Goal: Task Accomplishment & Management: Use online tool/utility

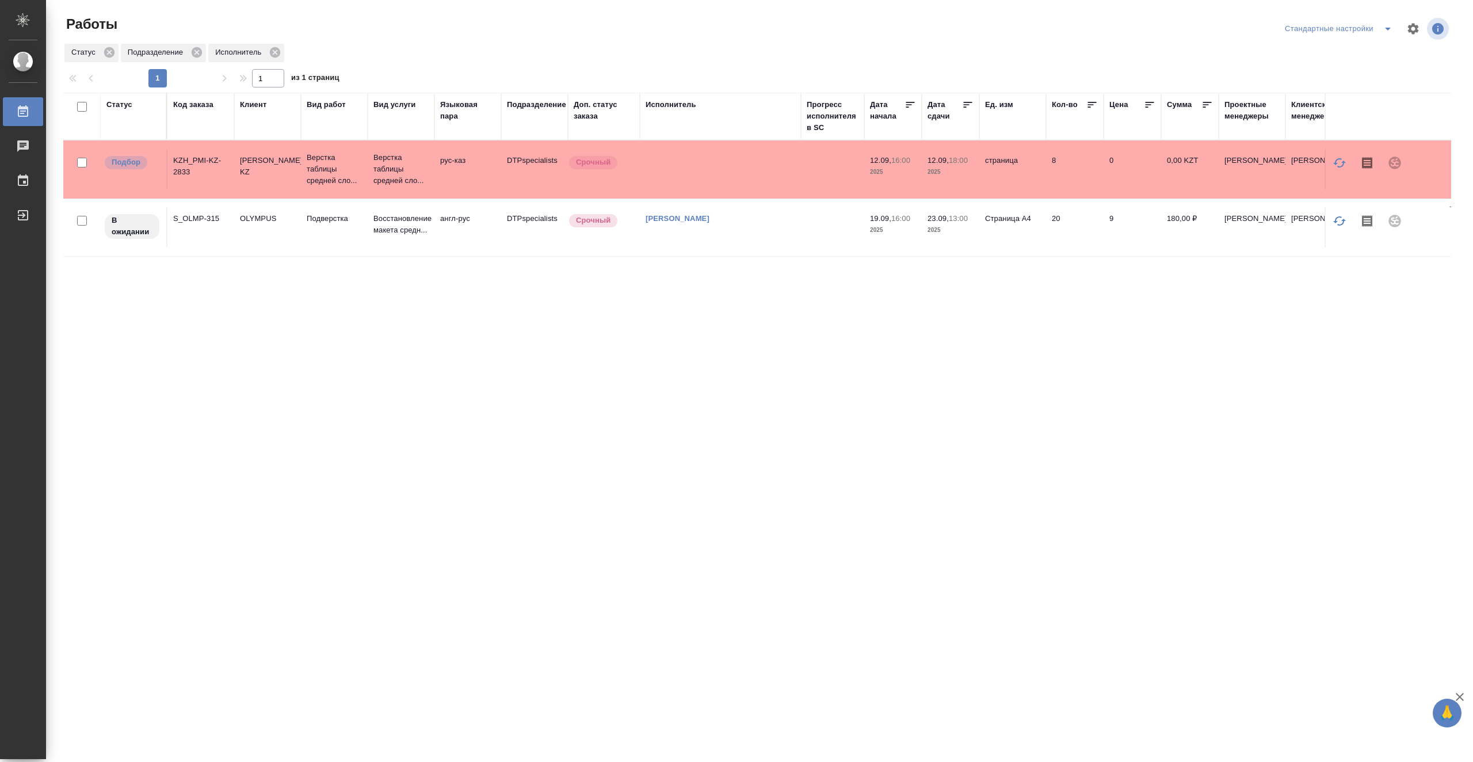
click at [673, 238] on td "[PERSON_NAME]" at bounding box center [720, 227] width 161 height 40
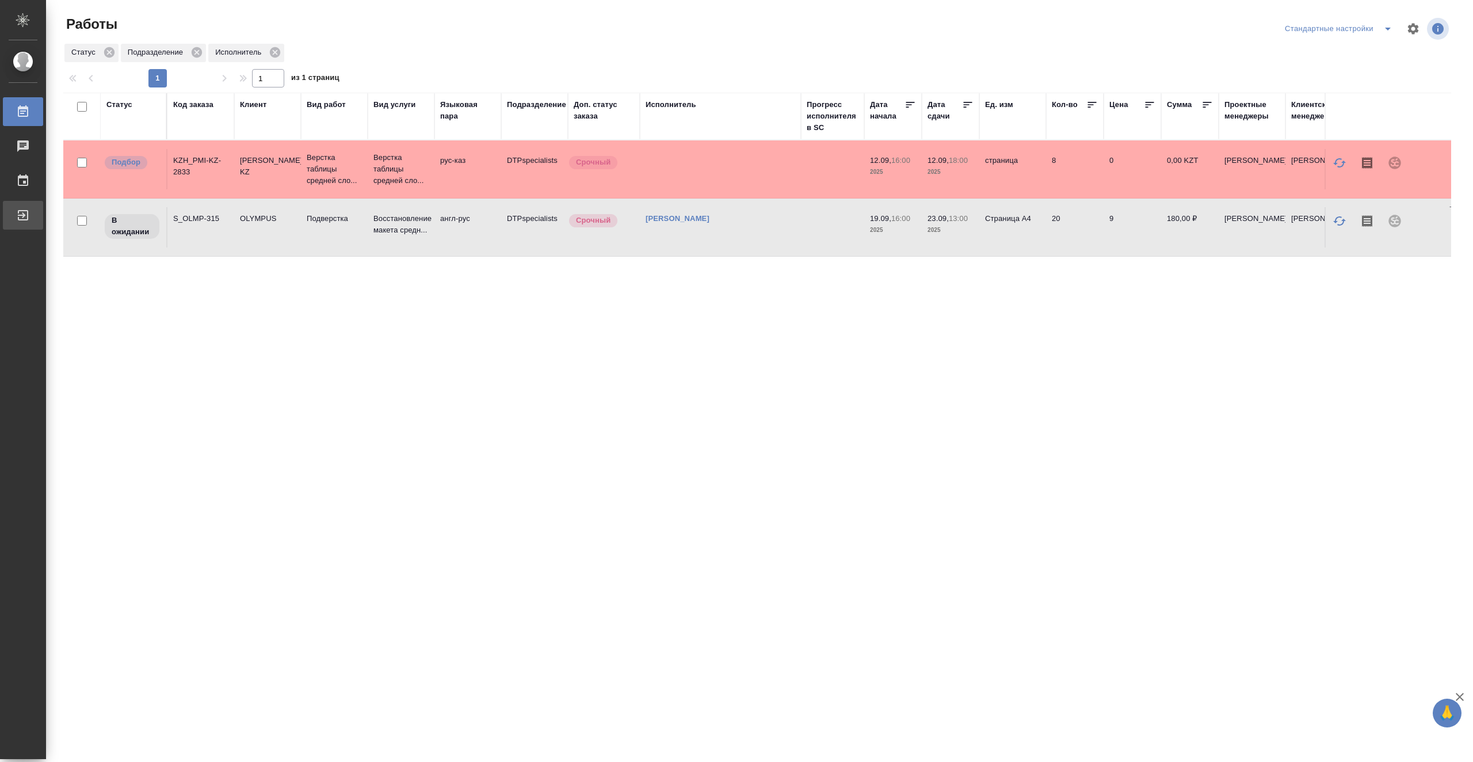
click at [23, 215] on div "Выйти" at bounding box center [8, 215] width 29 height 17
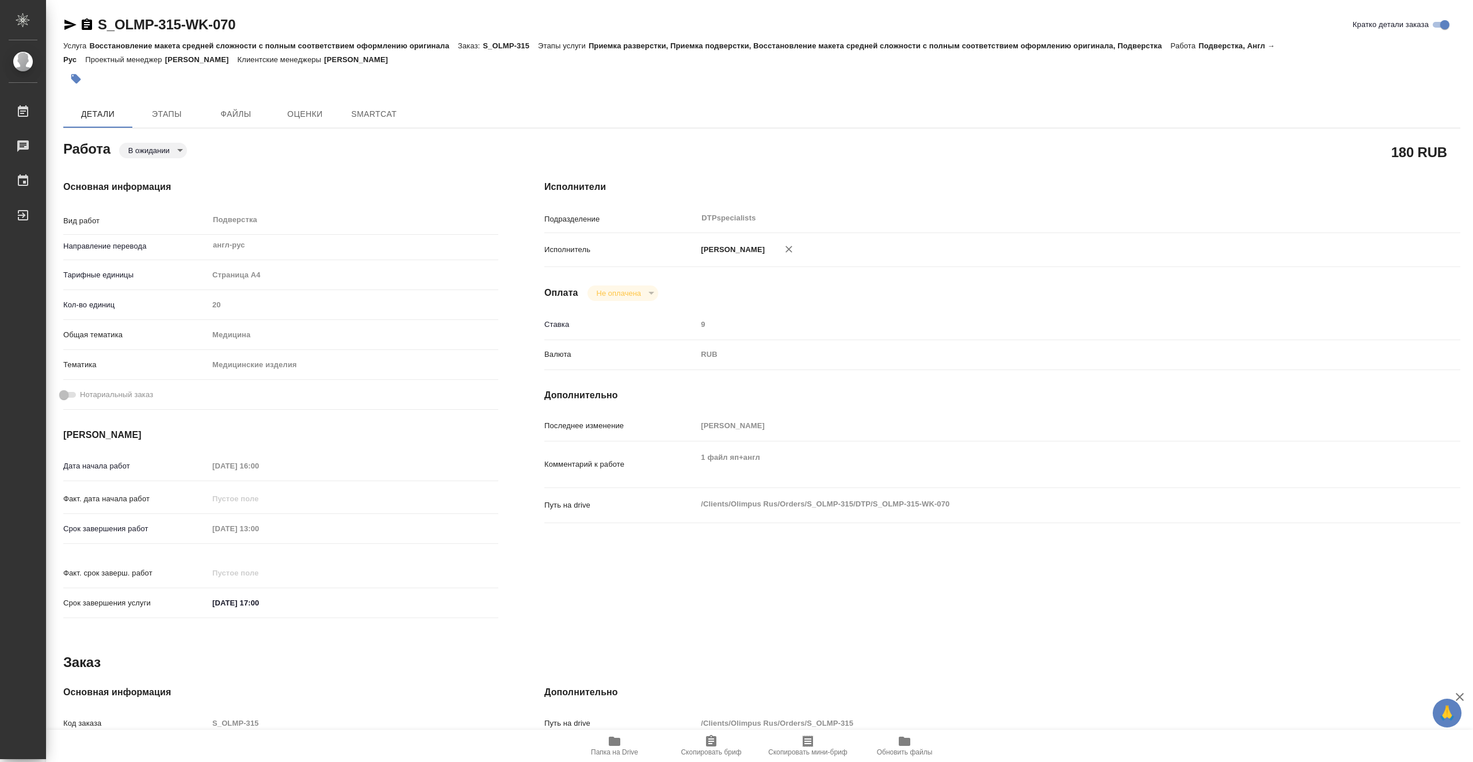
type textarea "x"
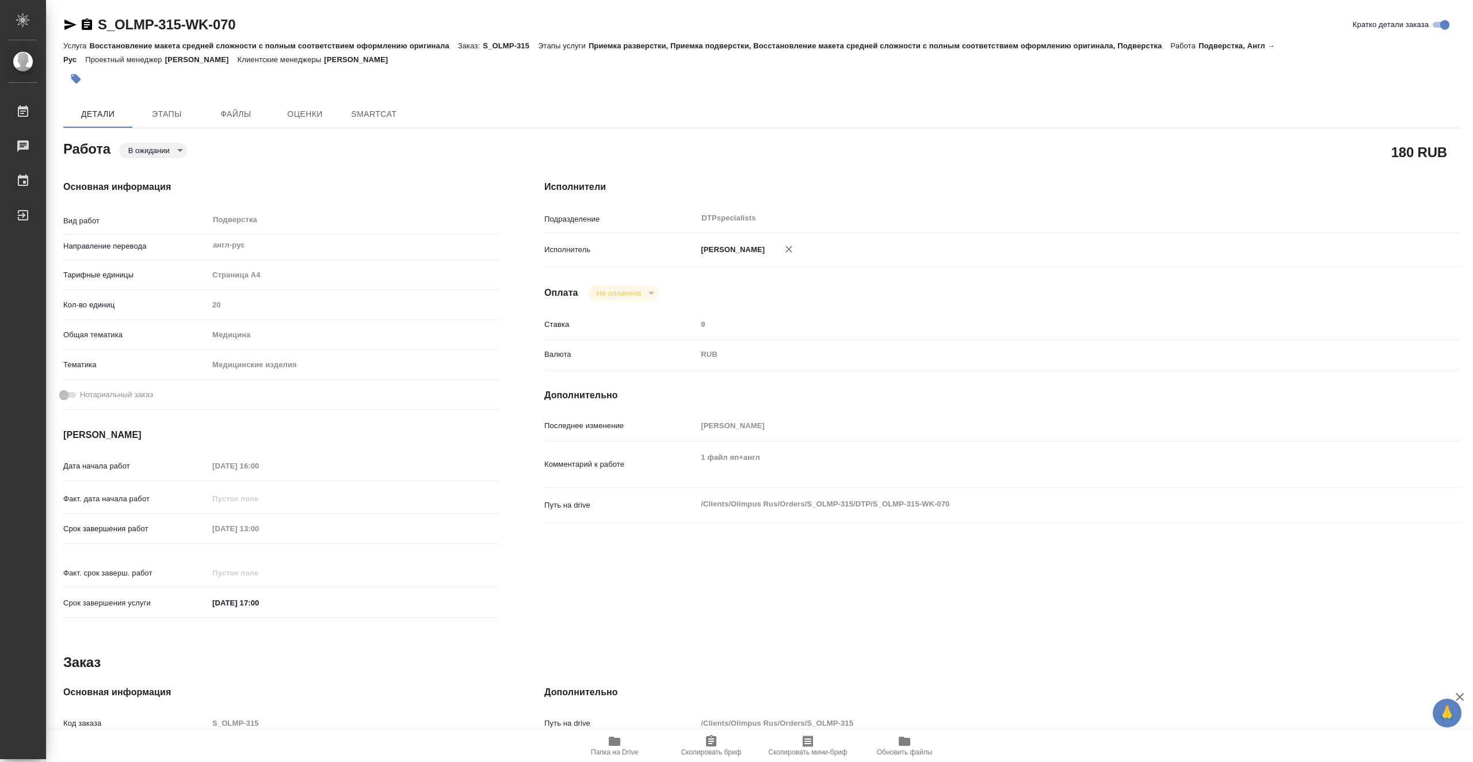
type textarea "x"
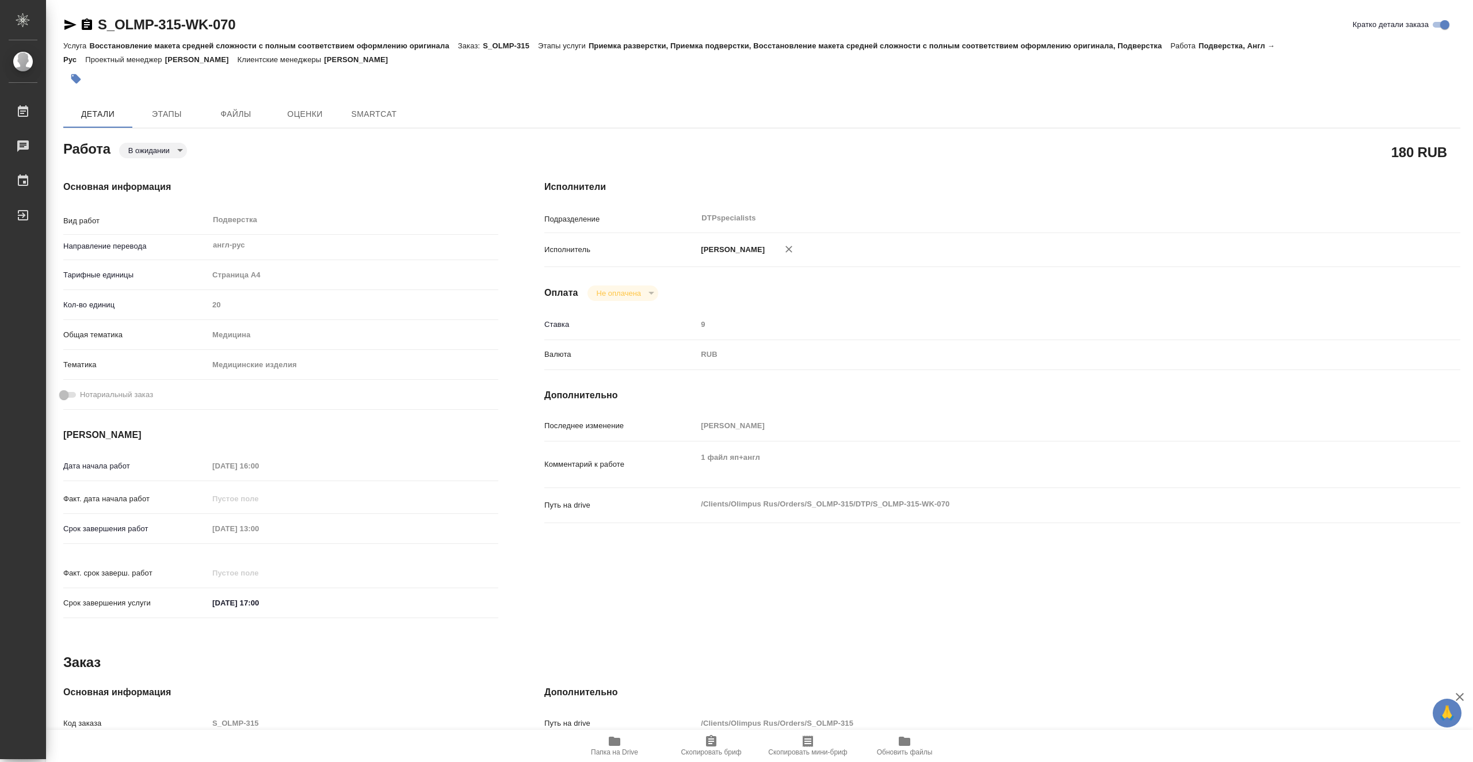
click at [620, 744] on icon "button" at bounding box center [615, 741] width 12 height 9
type textarea "x"
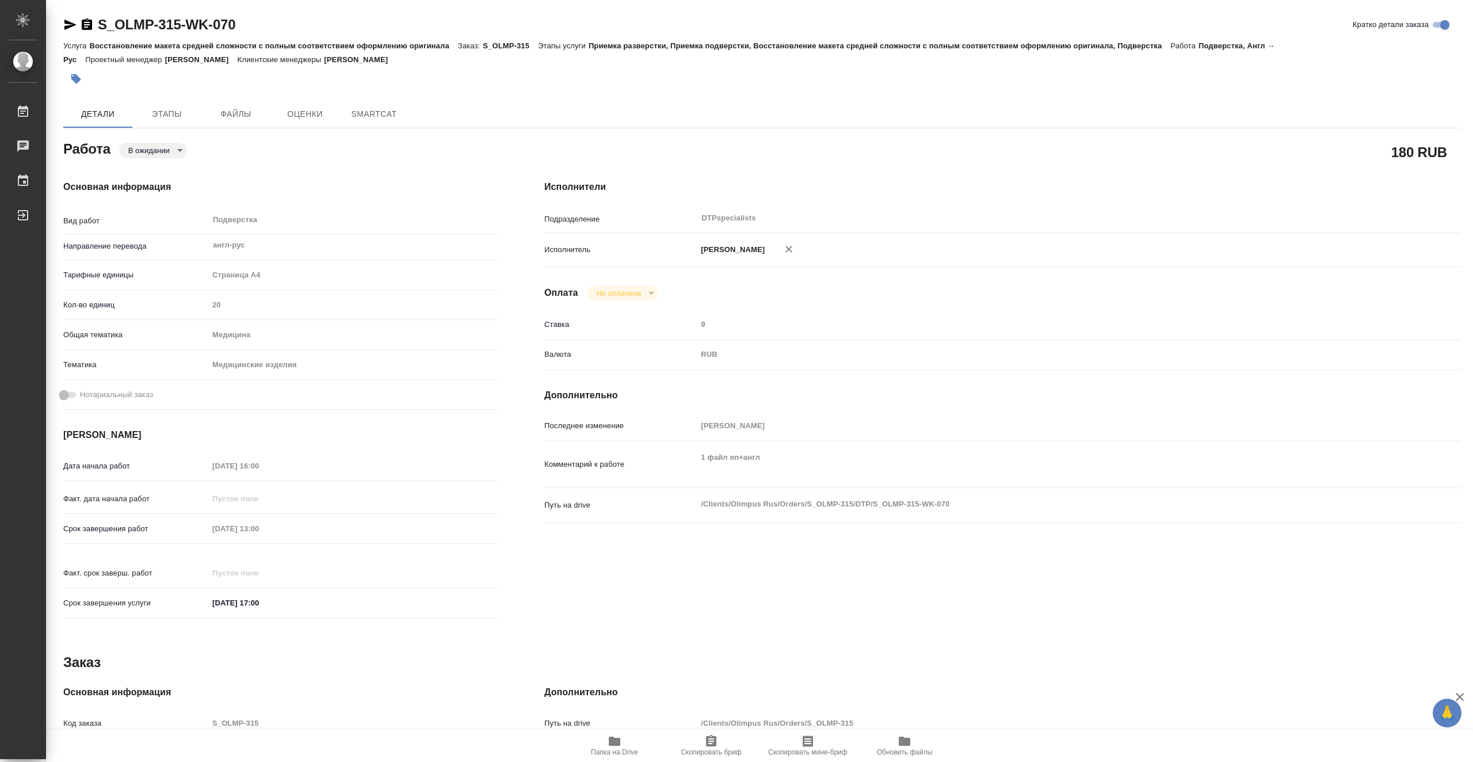
type textarea "x"
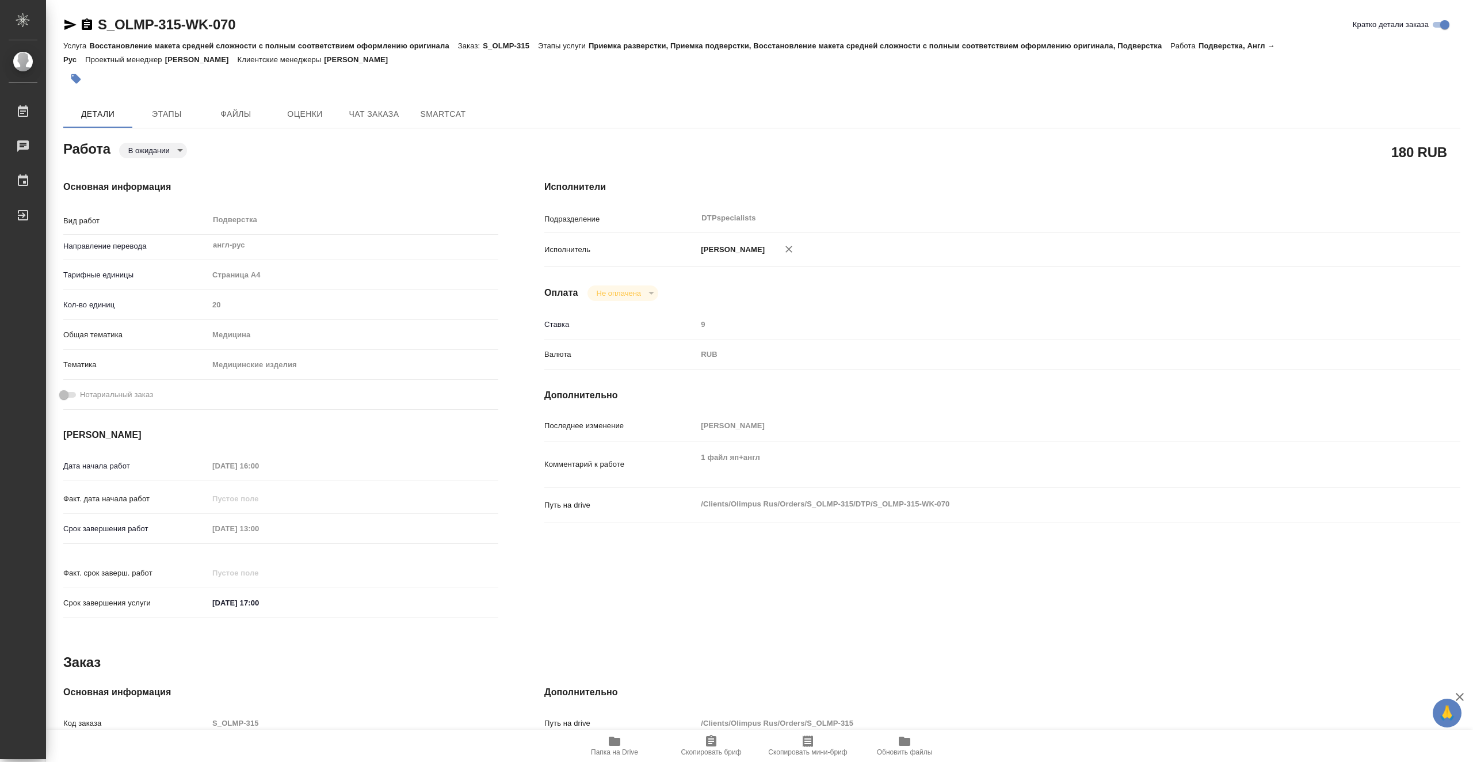
type textarea "x"
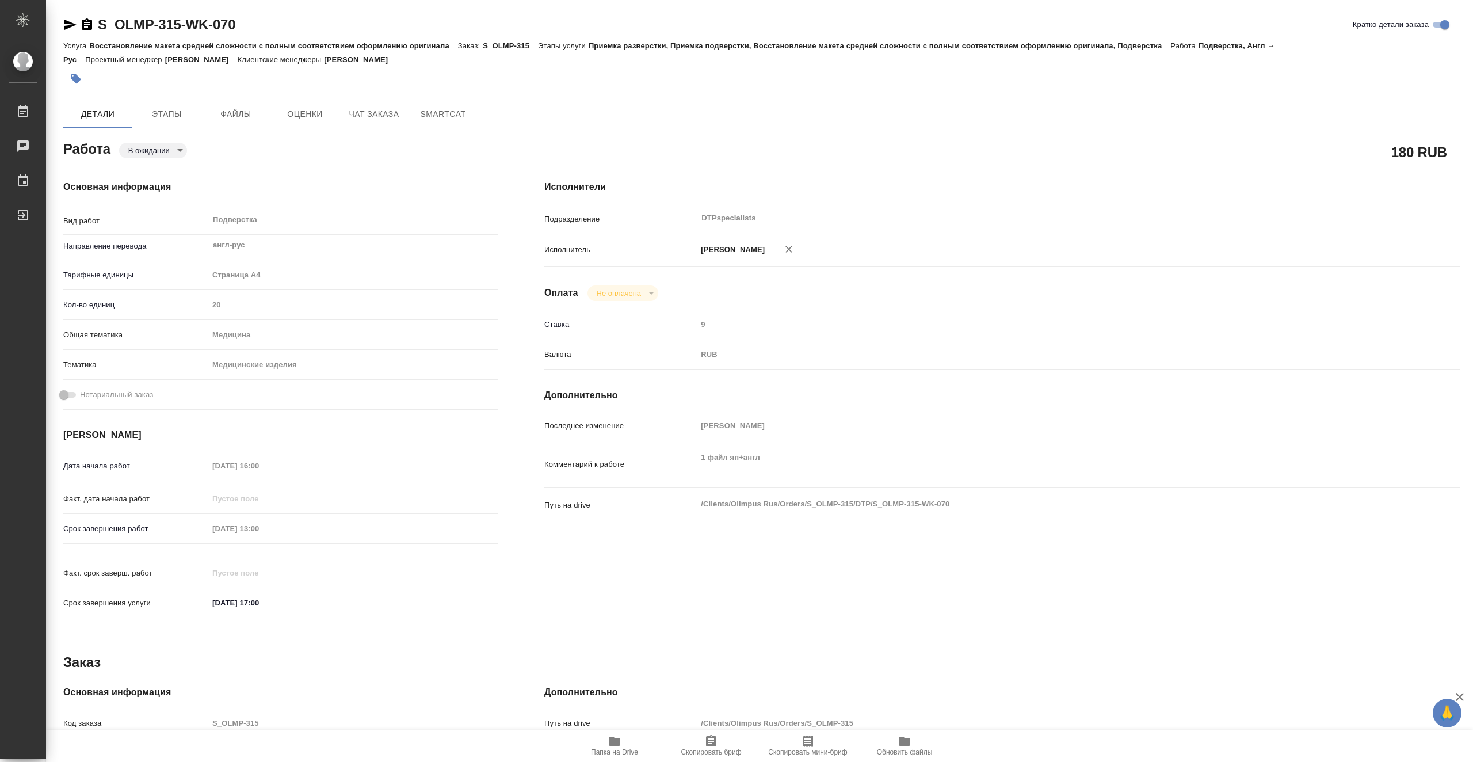
type textarea "x"
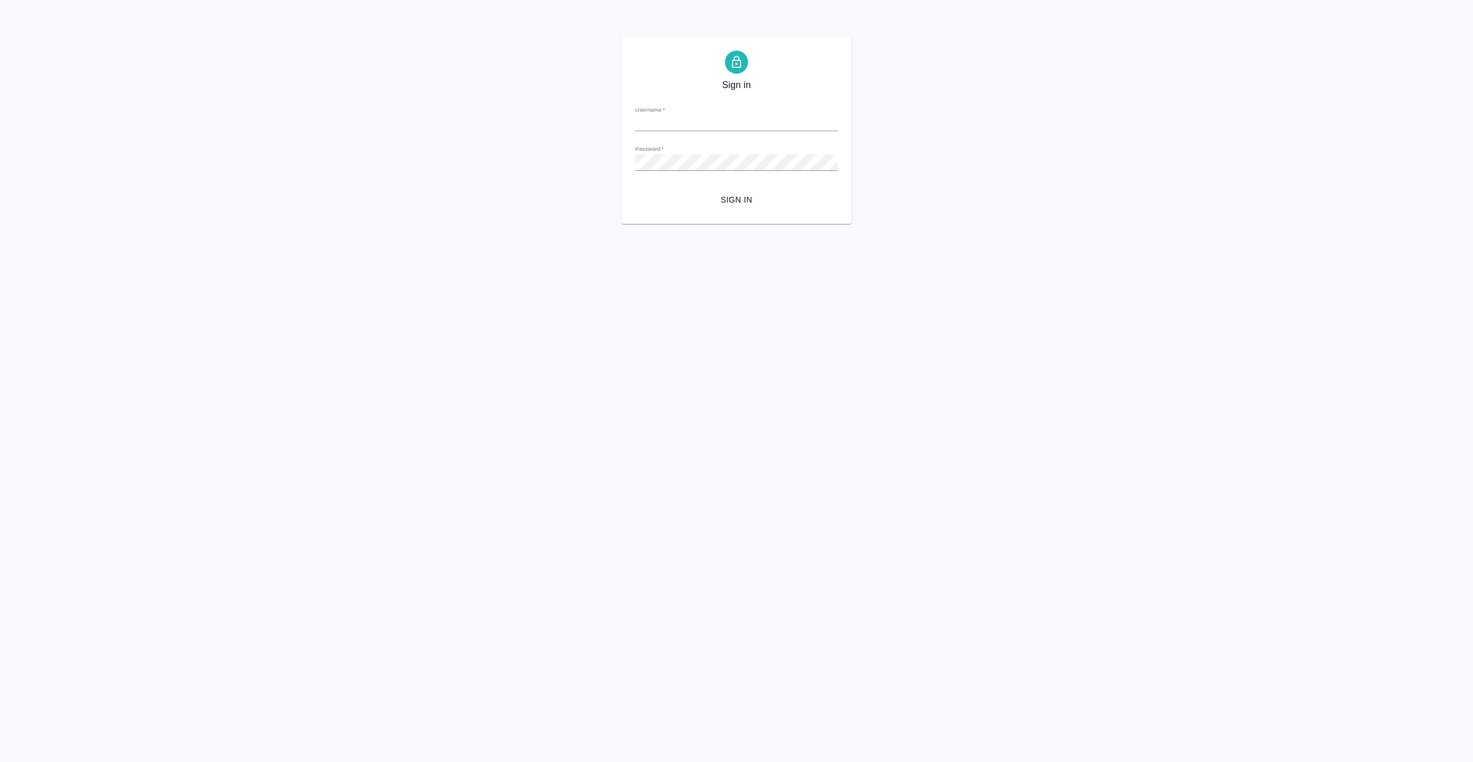
type input "a.vasiutchenko@awatera.com"
click at [742, 205] on span "Sign in" at bounding box center [736, 200] width 184 height 14
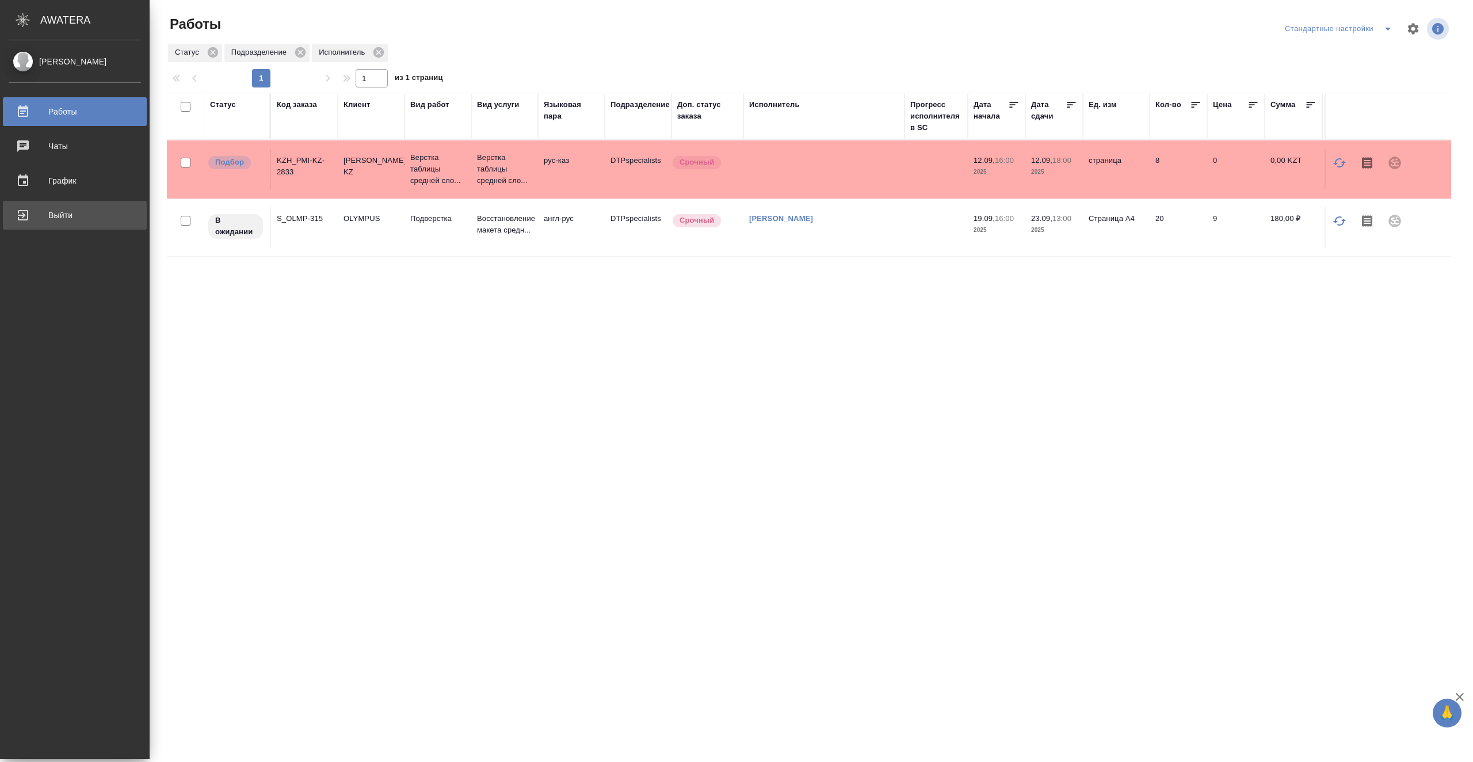
click at [28, 211] on div "Выйти" at bounding box center [75, 215] width 132 height 17
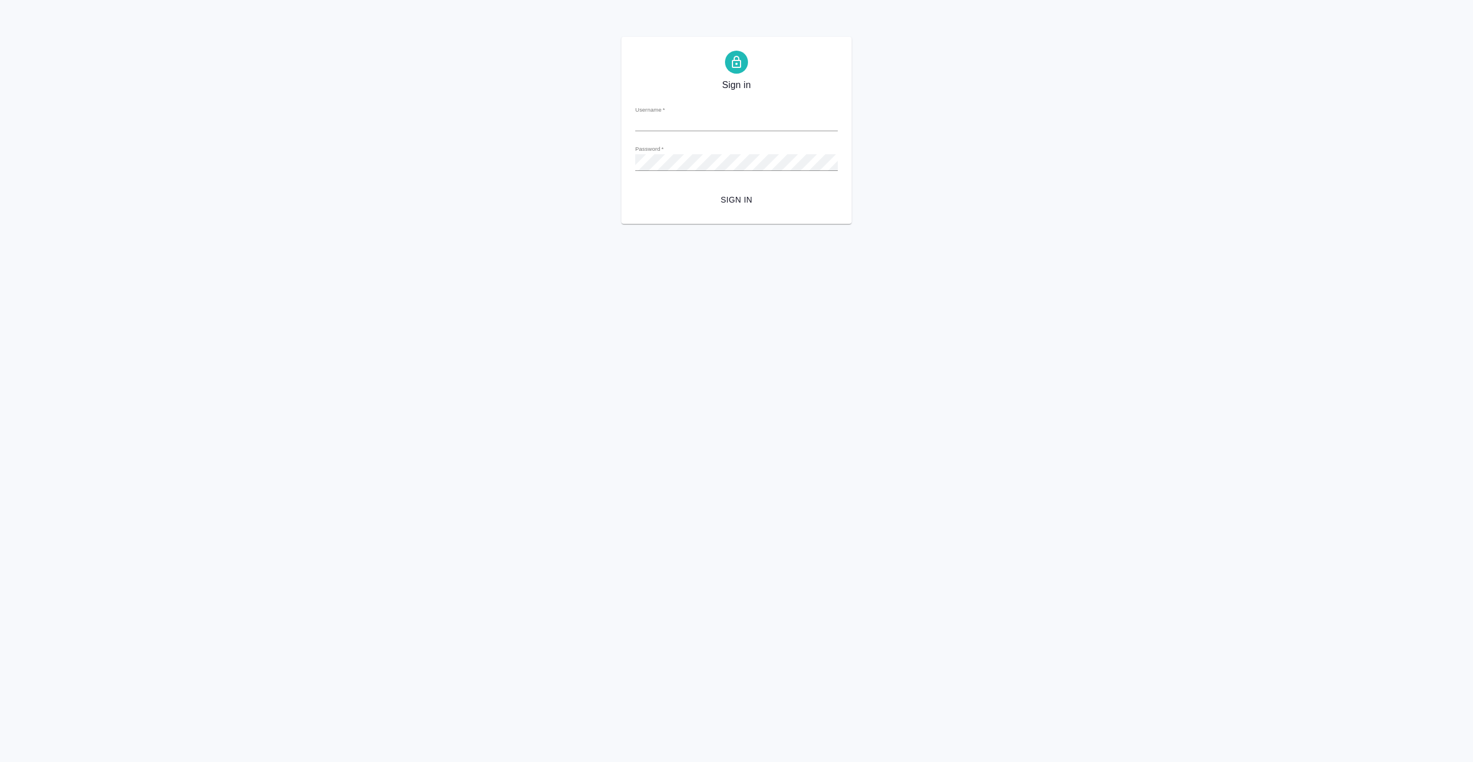
type input "[EMAIL_ADDRESS][DOMAIN_NAME]"
click at [946, 177] on div "Sign in Username   * [EMAIL_ADDRESS][DOMAIN_NAME] Password   * urlPath   * / Si…" at bounding box center [736, 130] width 1473 height 187
click at [479, 179] on div "Sign in Username   * [EMAIL_ADDRESS][DOMAIN_NAME] Password   * urlPath   * / Si…" at bounding box center [736, 130] width 1473 height 187
click at [740, 201] on span "Sign in" at bounding box center [736, 200] width 184 height 14
